Goal: Transaction & Acquisition: Purchase product/service

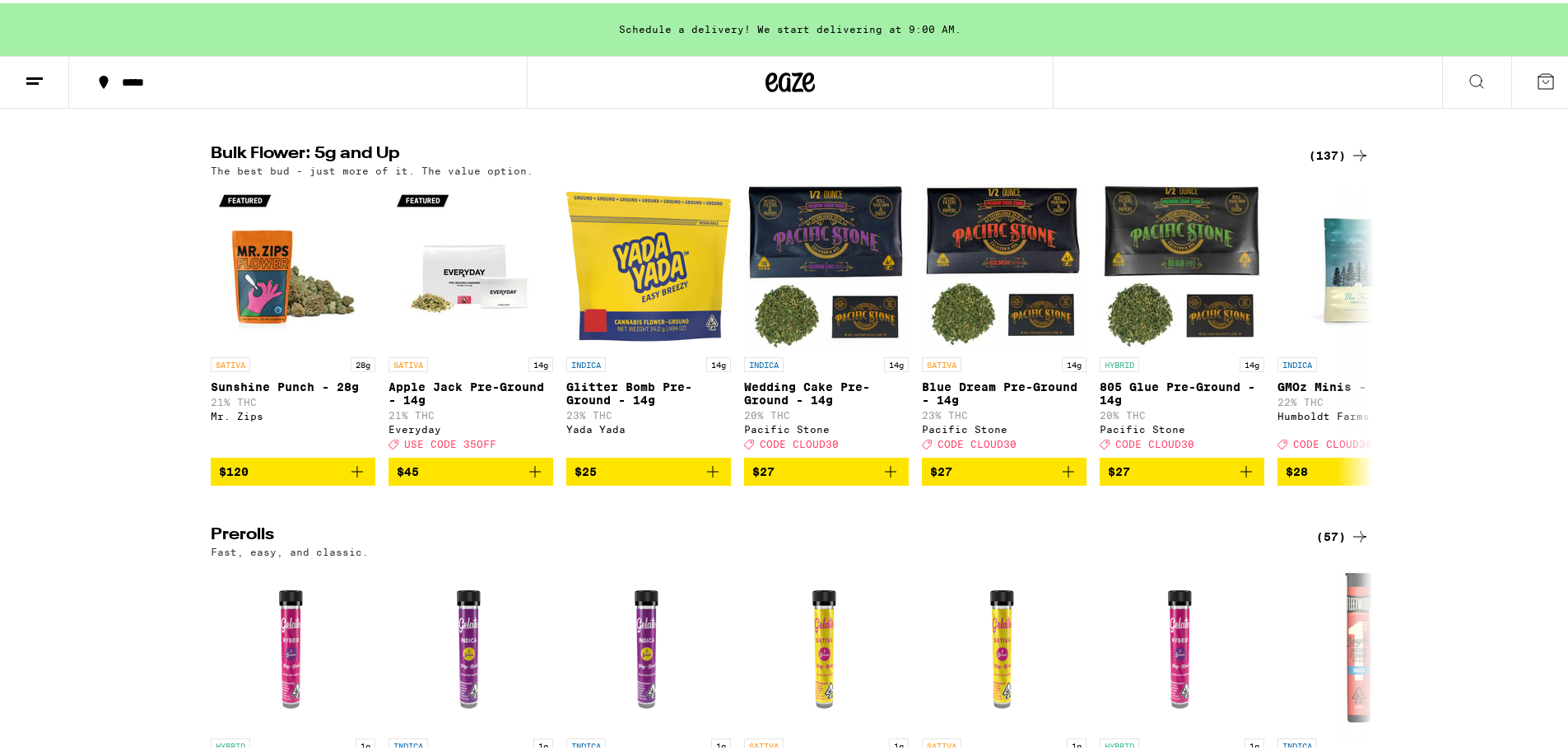
scroll to position [438, 0]
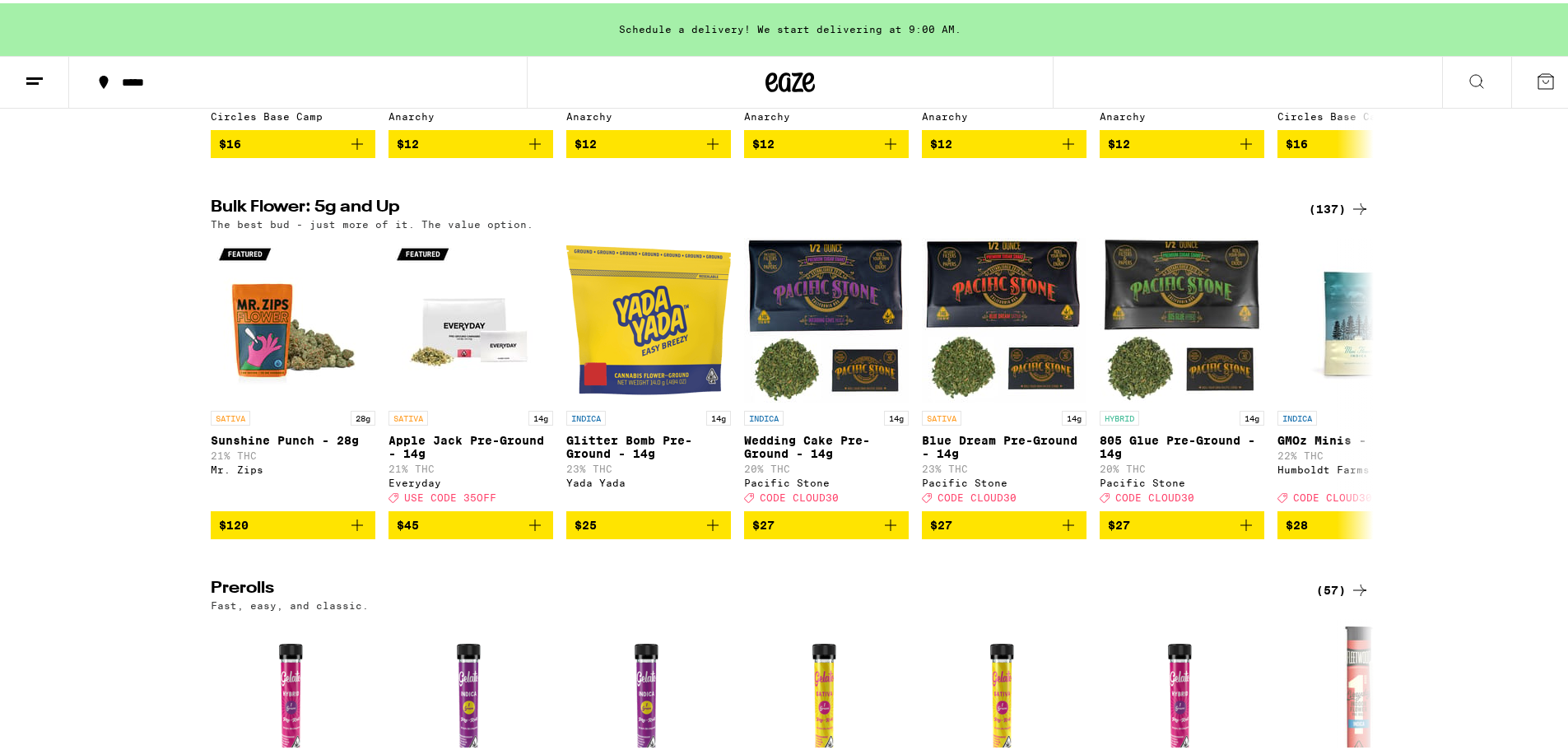
click at [1327, 216] on div "(137)" at bounding box center [1339, 205] width 61 height 20
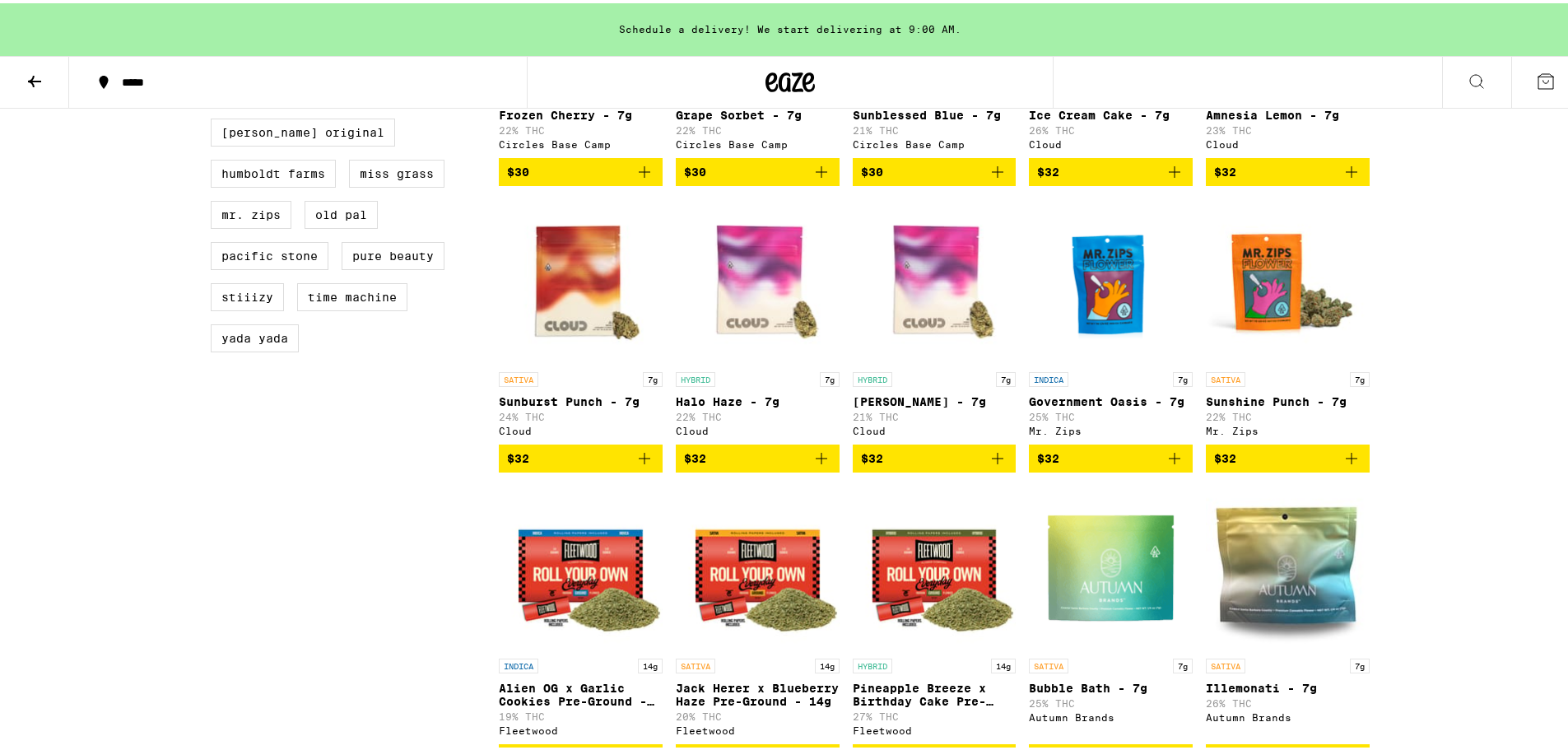
scroll to position [878, 0]
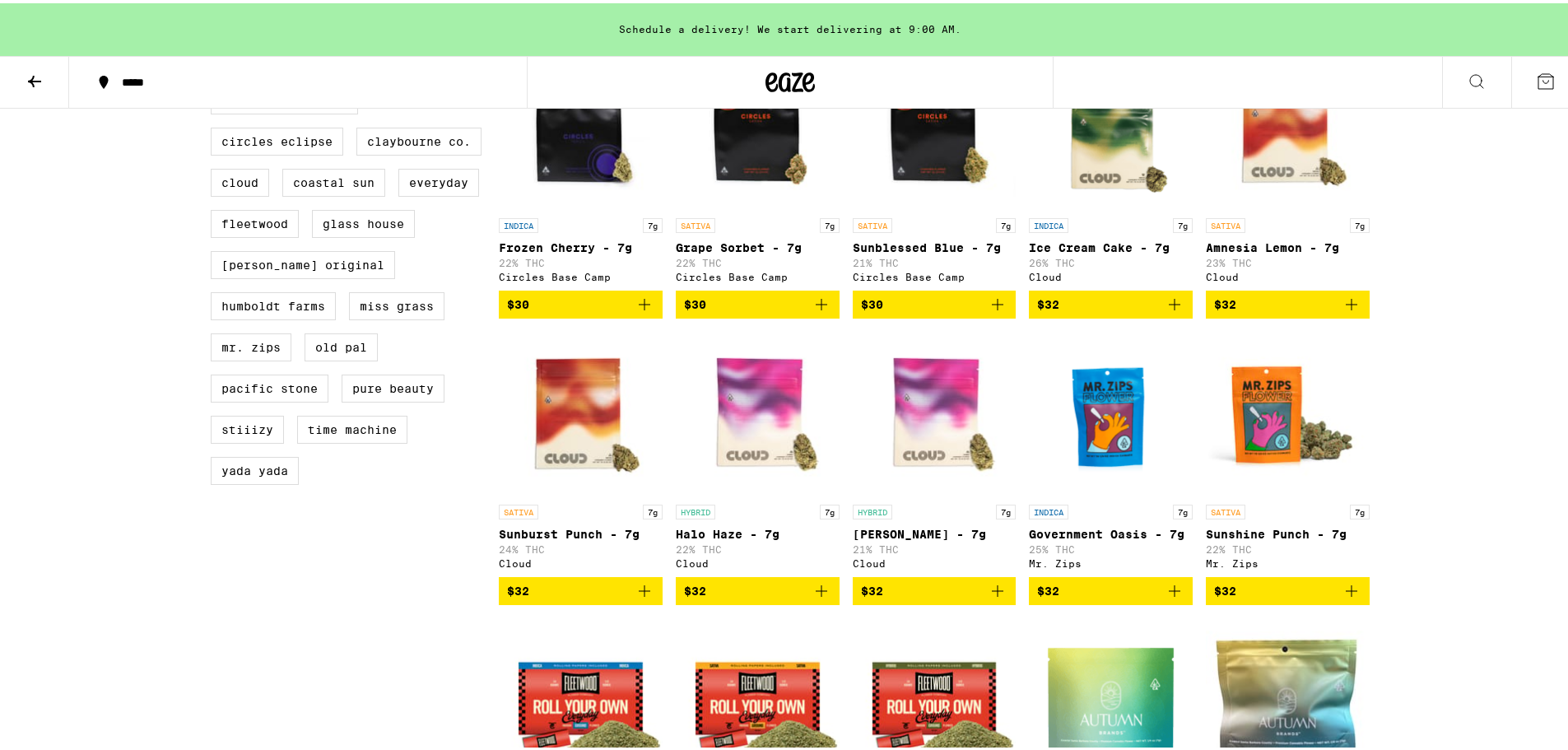
click at [361, 317] on label "Miss Grass" at bounding box center [397, 302] width 96 height 28
checkbox input "true"
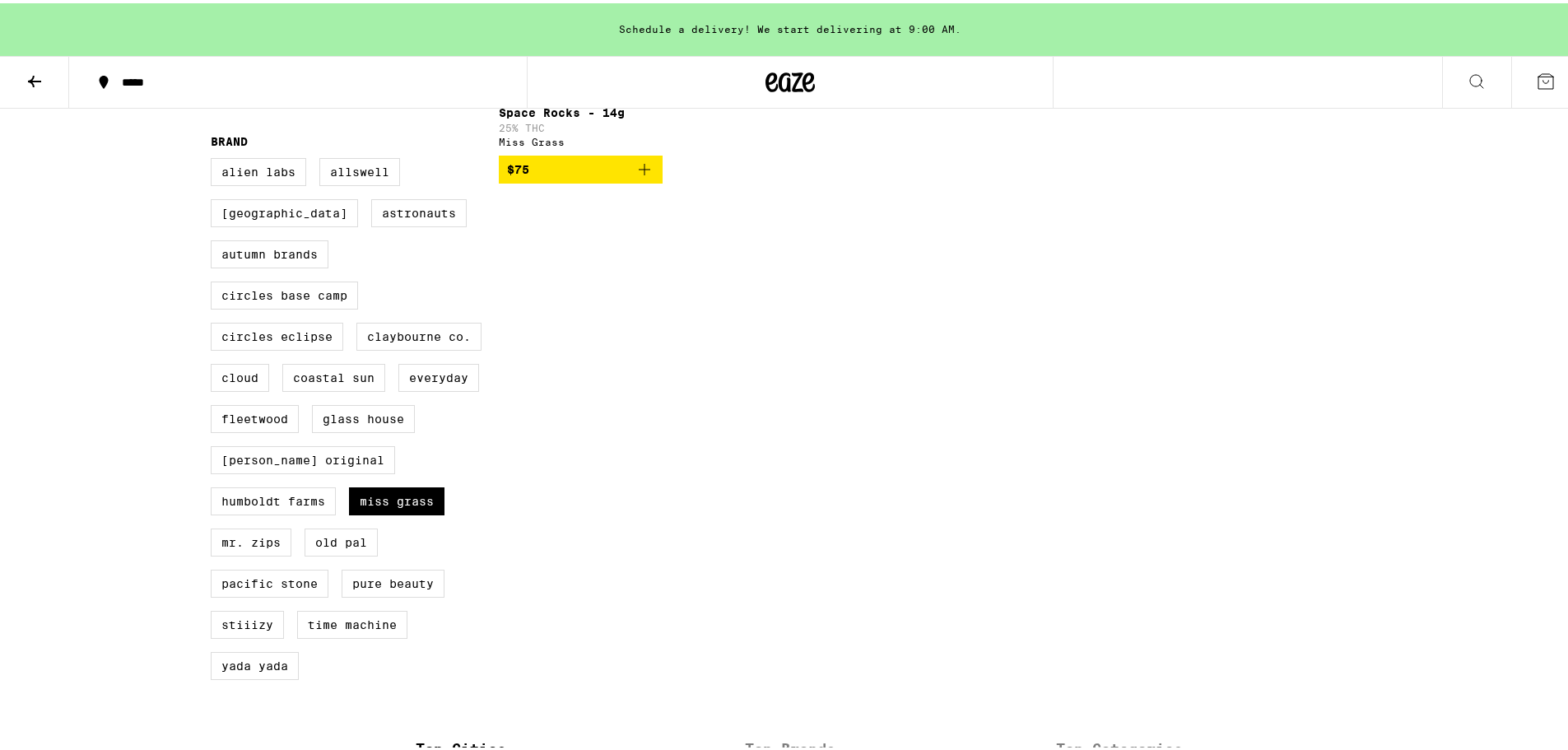
scroll to position [709, 0]
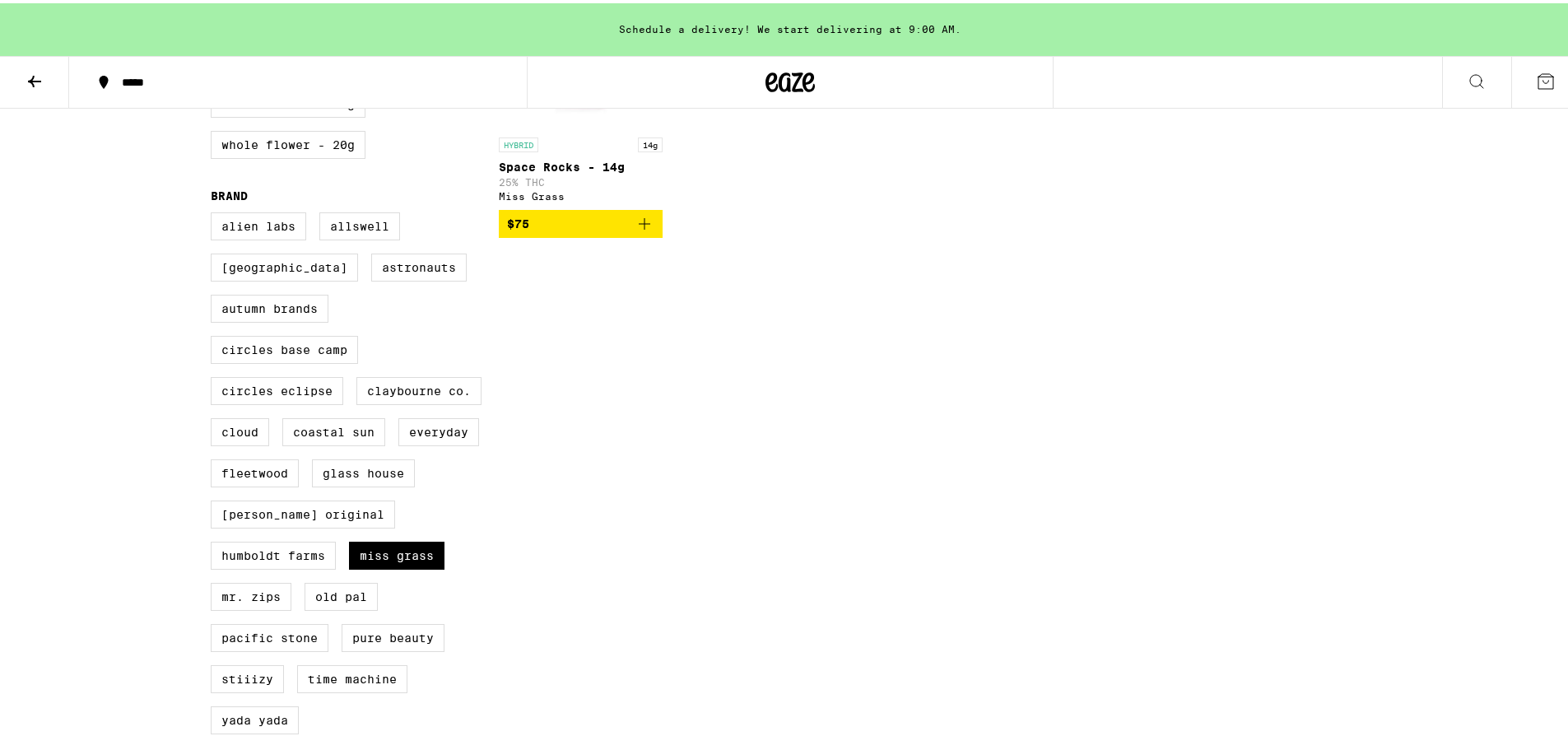
scroll to position [658, 0]
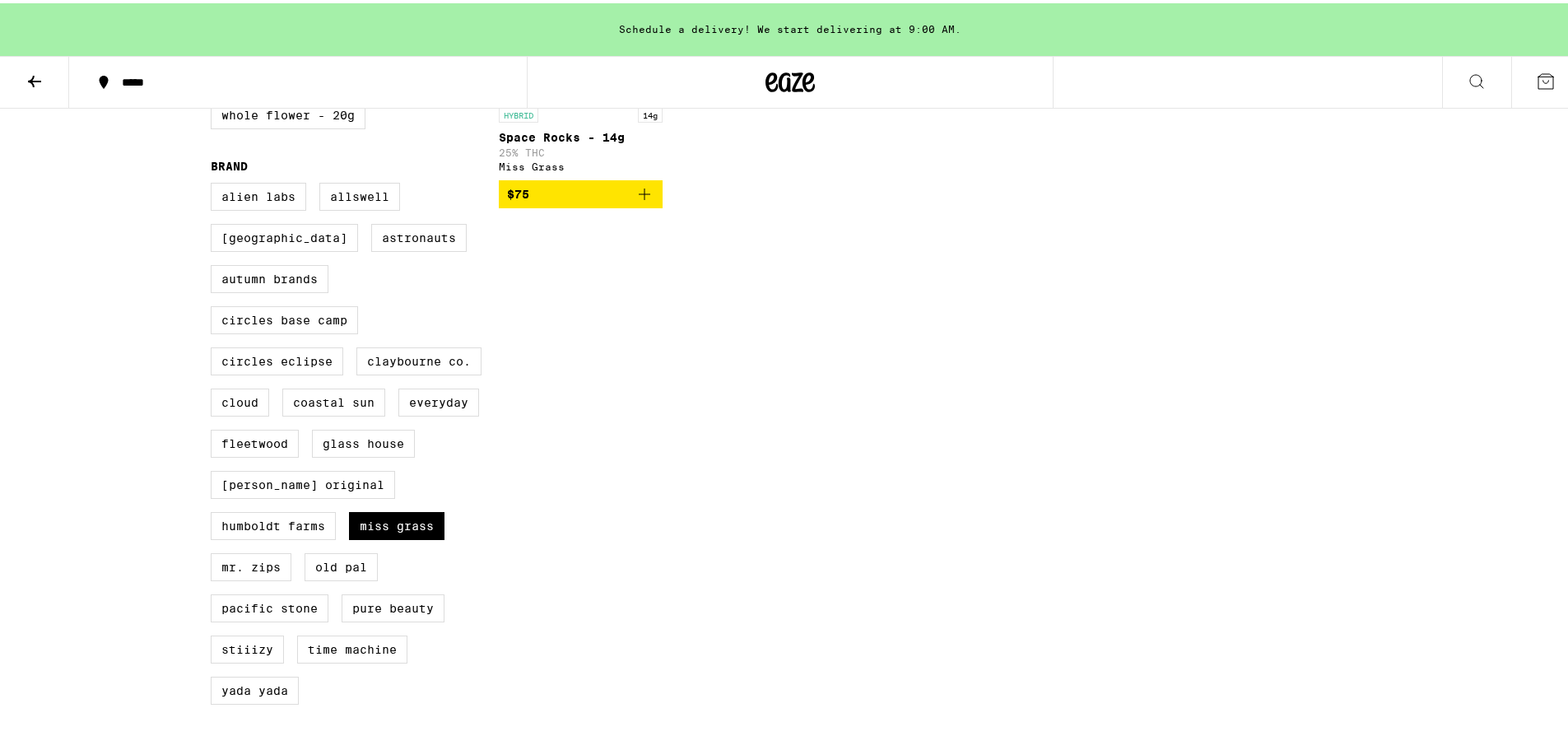
drag, startPoint x: 371, startPoint y: 565, endPoint x: 317, endPoint y: 532, distance: 63.3
click at [371, 537] on label "Miss Grass" at bounding box center [397, 522] width 96 height 28
click at [215, 182] on input "Miss Grass" at bounding box center [214, 182] width 1 height 1
checkbox input "false"
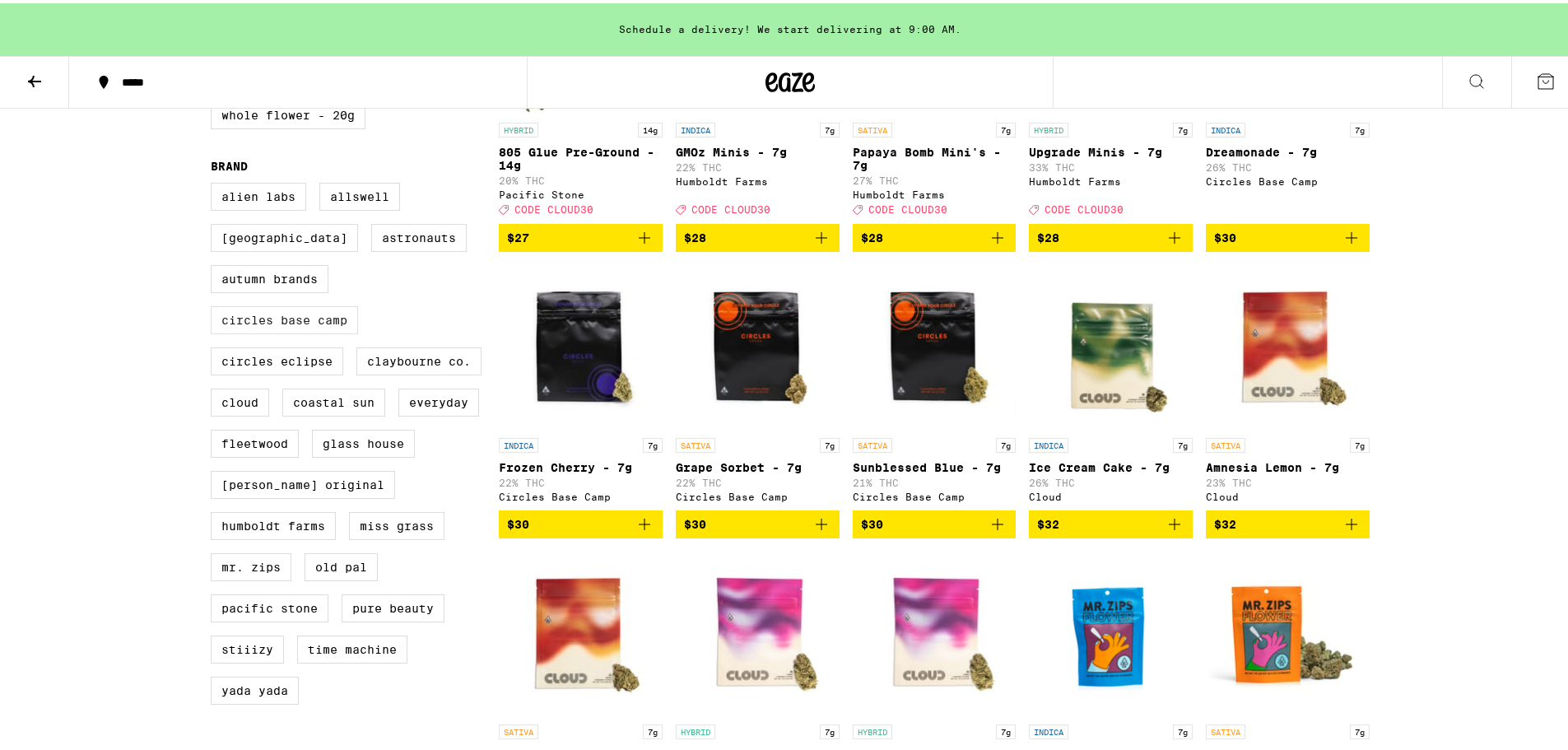
click at [275, 331] on label "Circles Base Camp" at bounding box center [284, 317] width 147 height 28
click at [215, 182] on input "Circles Base Camp" at bounding box center [214, 182] width 1 height 1
checkbox input "true"
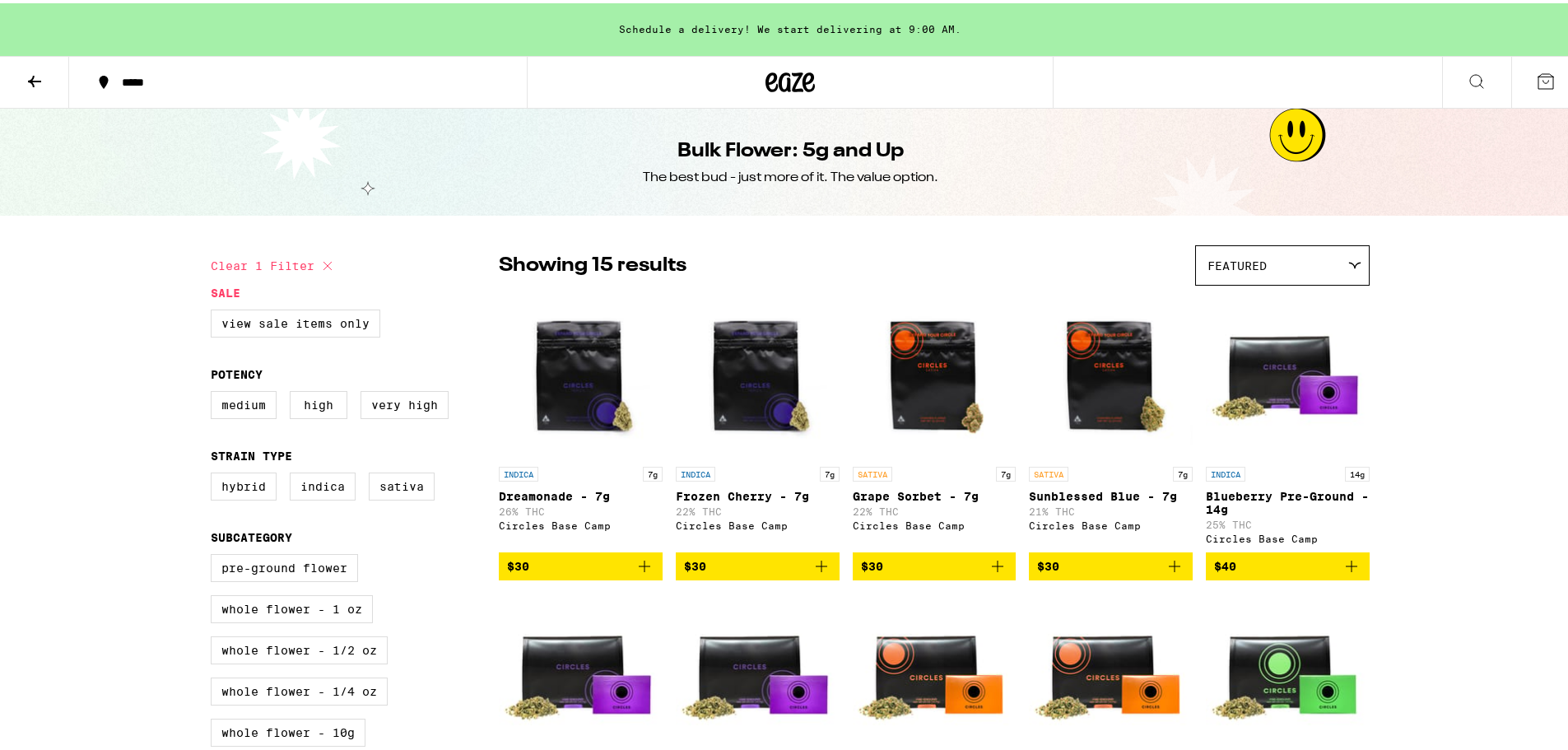
click at [36, 73] on icon at bounding box center [34, 78] width 20 height 20
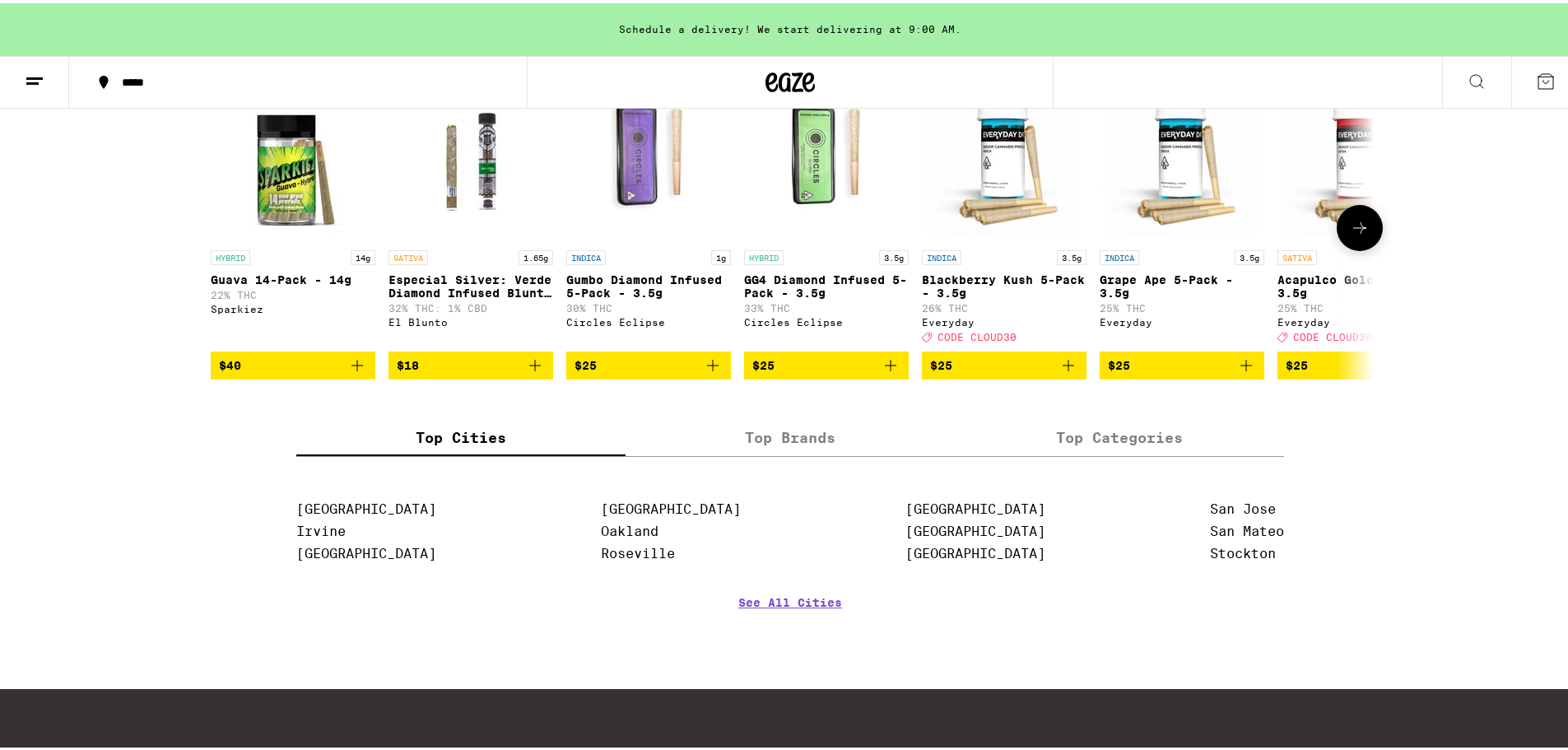
scroll to position [1317, 0]
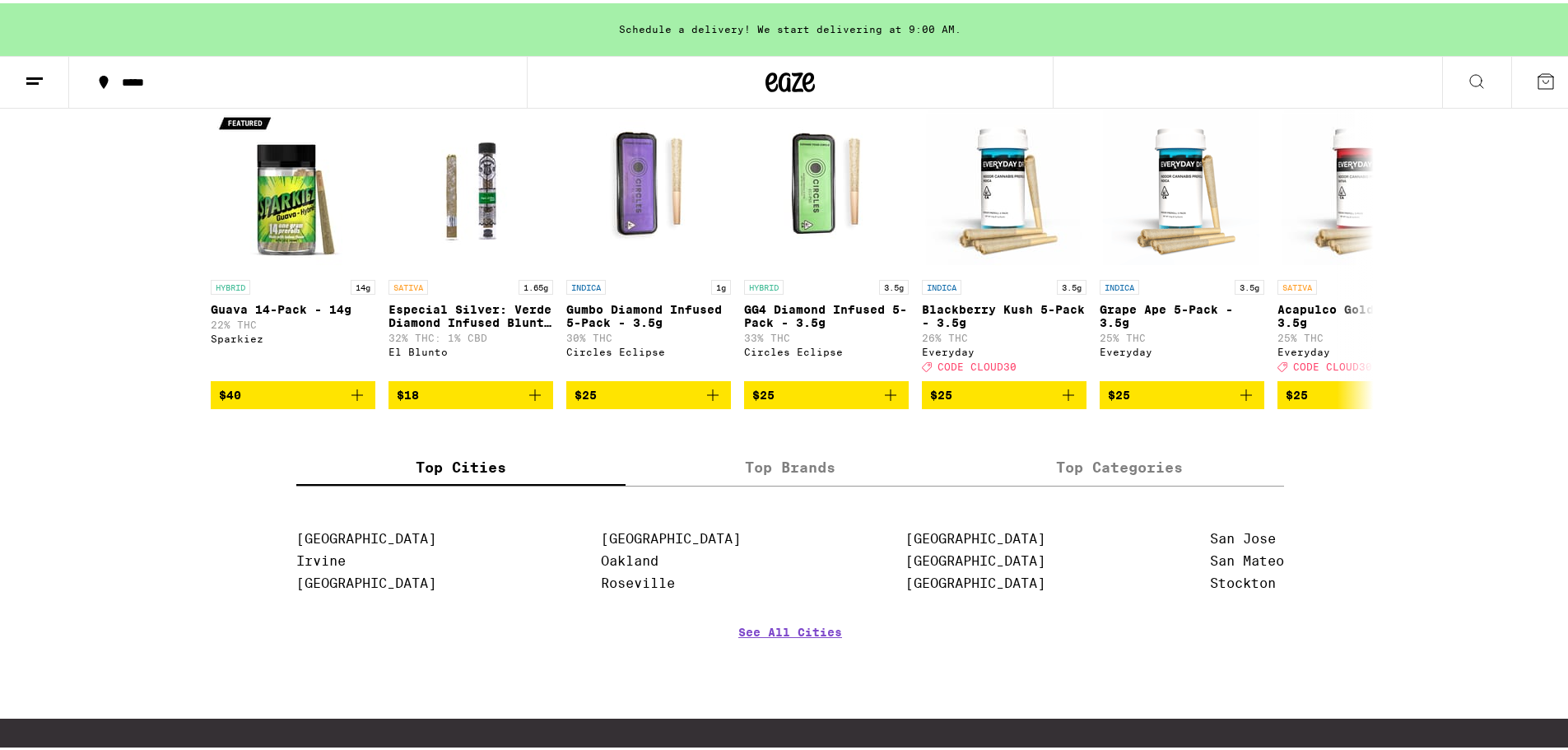
click at [1318, 85] on div "(84)" at bounding box center [1342, 74] width 53 height 20
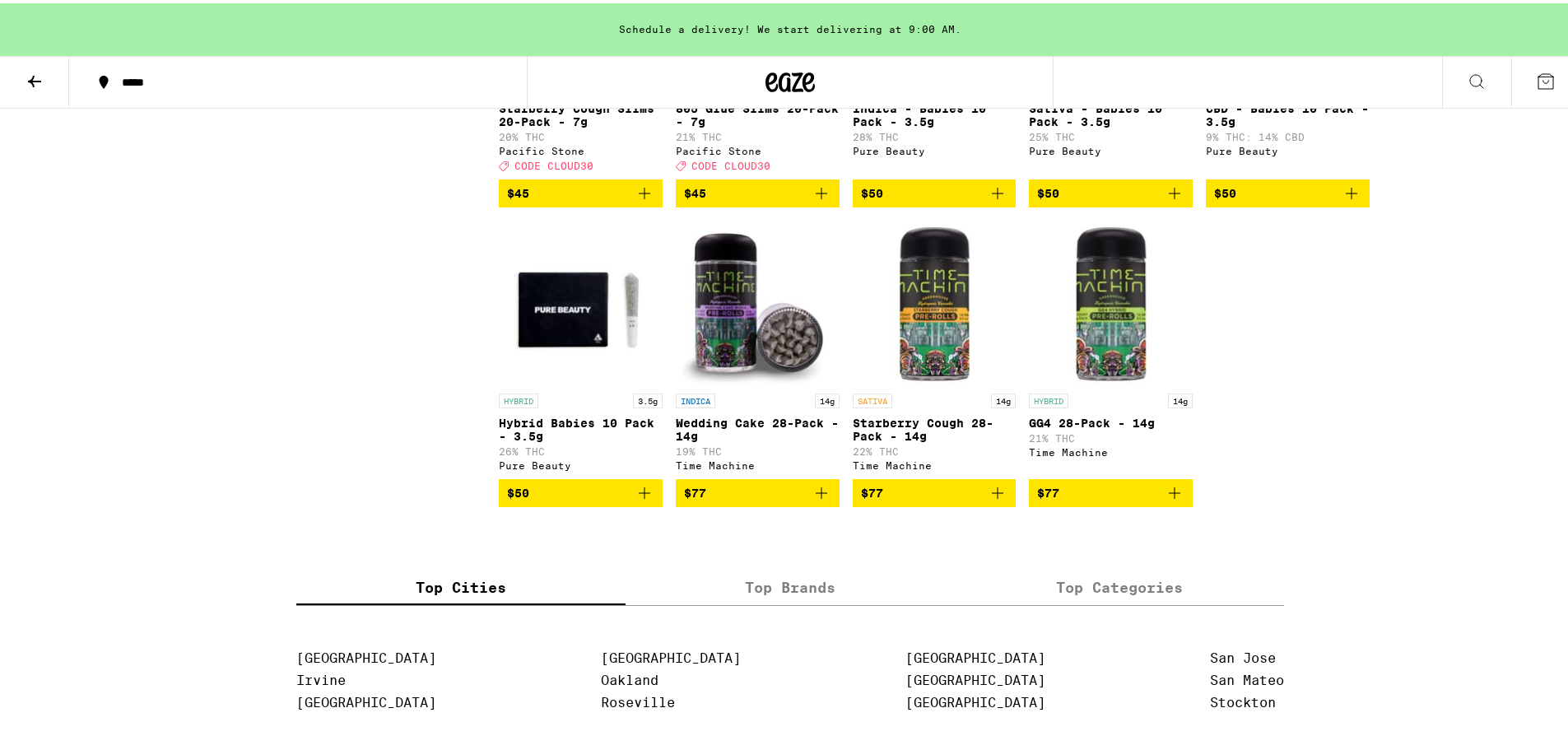
scroll to position [5049, 0]
